Goal: Navigation & Orientation: Find specific page/section

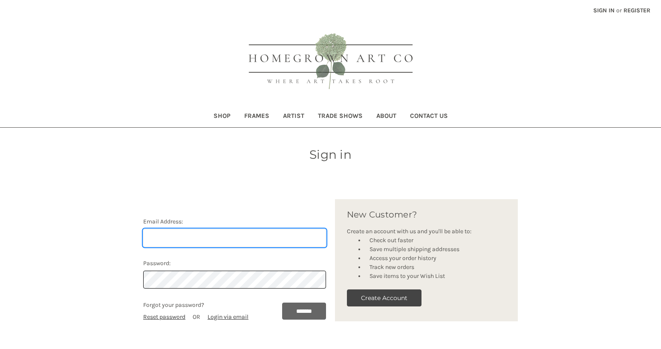
type input "[PERSON_NAME][EMAIL_ADDRESS][DOMAIN_NAME]"
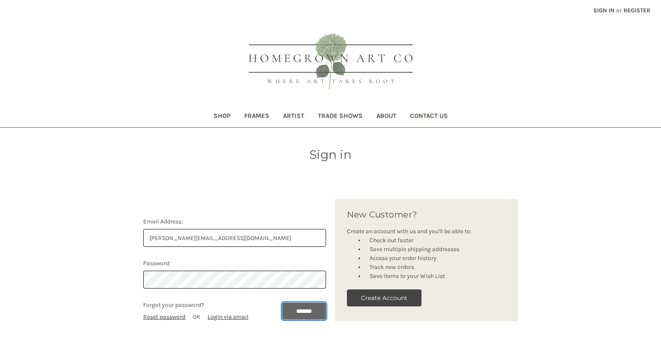
click at [286, 312] on input "*******" at bounding box center [304, 311] width 44 height 17
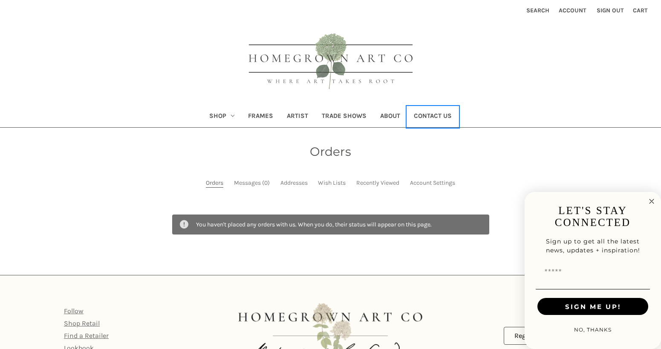
click at [431, 116] on link "Contact Us" at bounding box center [433, 117] width 52 height 21
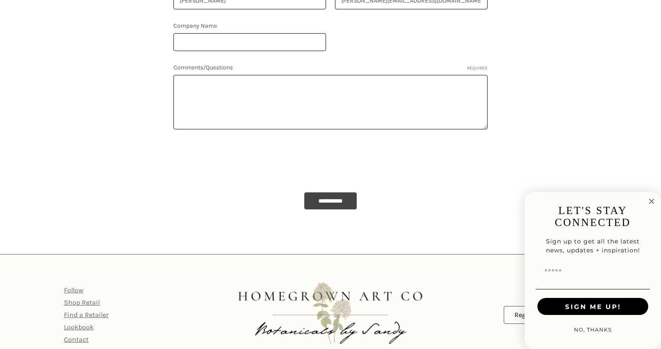
scroll to position [428, 0]
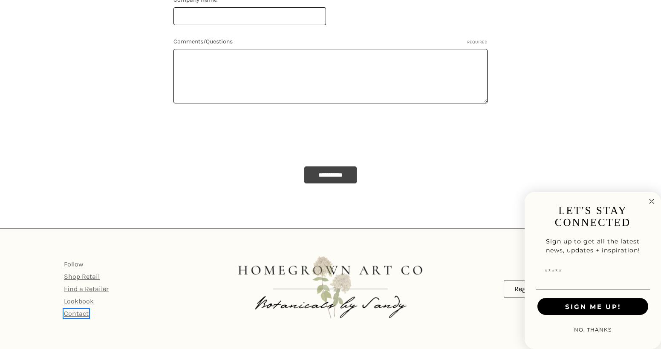
click at [71, 314] on link "Contact" at bounding box center [76, 314] width 25 height 8
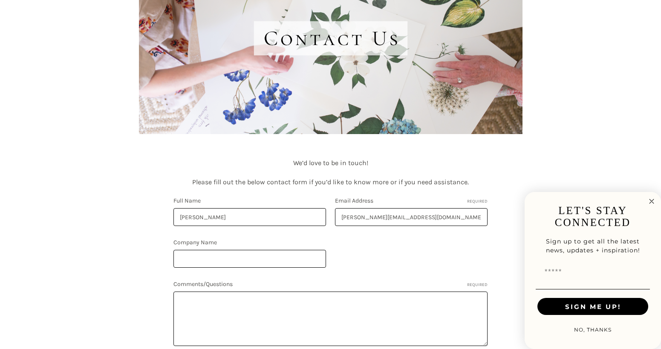
scroll to position [373, 0]
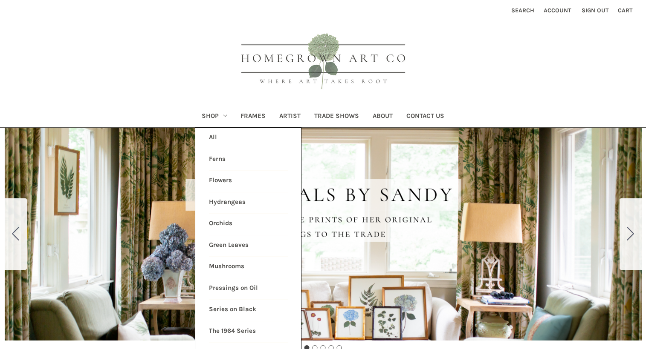
click at [215, 137] on link "All Shop" at bounding box center [248, 138] width 79 height 21
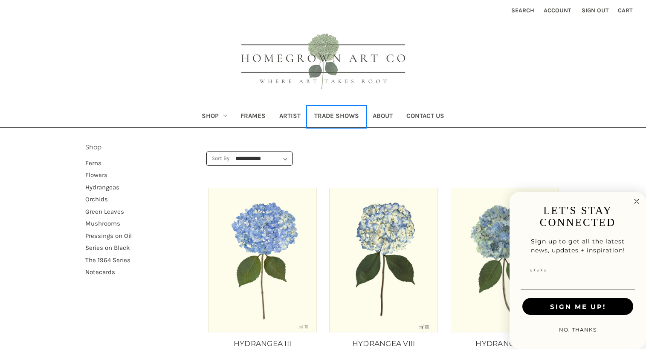
click at [334, 113] on link "Trade Shows" at bounding box center [336, 117] width 58 height 21
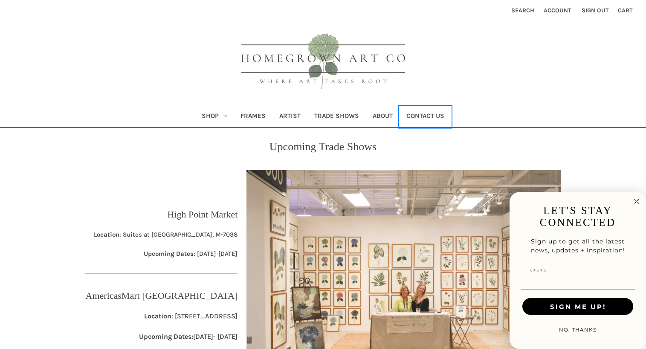
click at [427, 111] on link "Contact Us" at bounding box center [425, 117] width 52 height 21
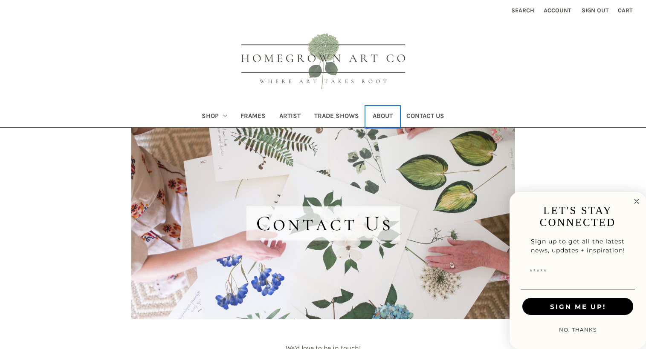
click at [378, 118] on link "About" at bounding box center [383, 117] width 34 height 21
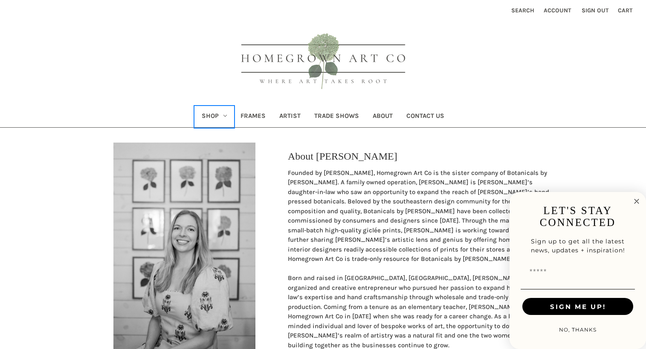
click at [216, 112] on link "Shop" at bounding box center [214, 117] width 39 height 21
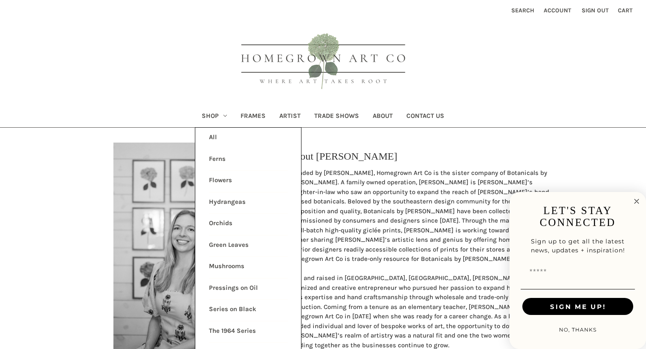
click at [216, 139] on link "All Shop" at bounding box center [248, 138] width 79 height 21
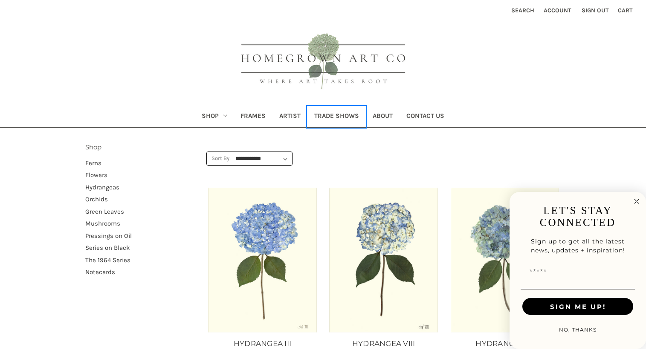
click at [349, 118] on link "Trade Shows" at bounding box center [336, 117] width 58 height 21
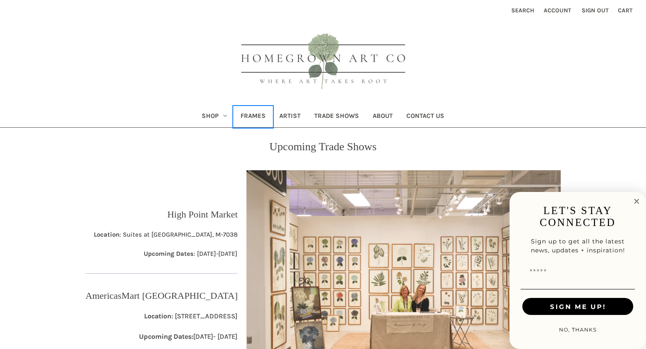
click at [263, 114] on link "Frames" at bounding box center [253, 117] width 39 height 21
